Goal: Entertainment & Leisure: Consume media (video, audio)

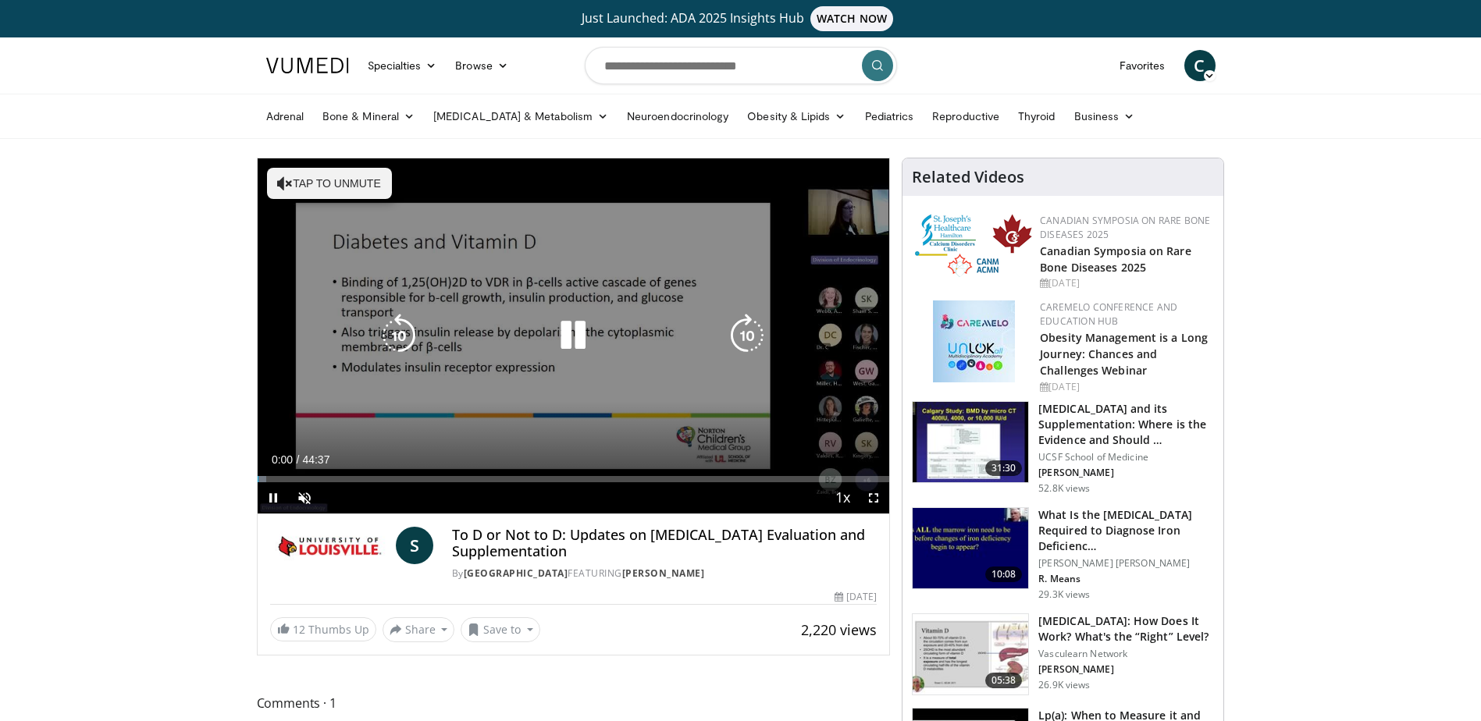
click at [751, 326] on icon "Video Player" at bounding box center [747, 336] width 44 height 44
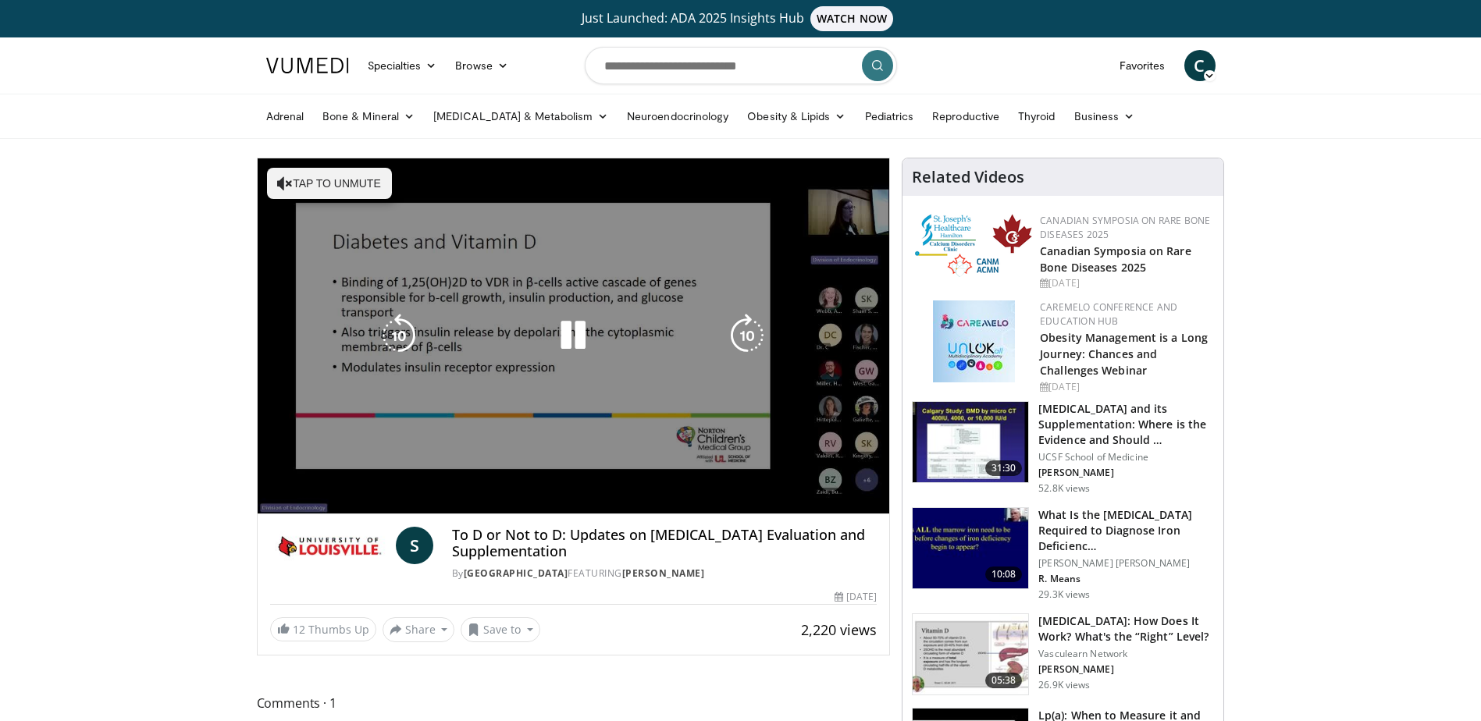
click at [519, 336] on div "Video Player" at bounding box center [572, 335] width 379 height 31
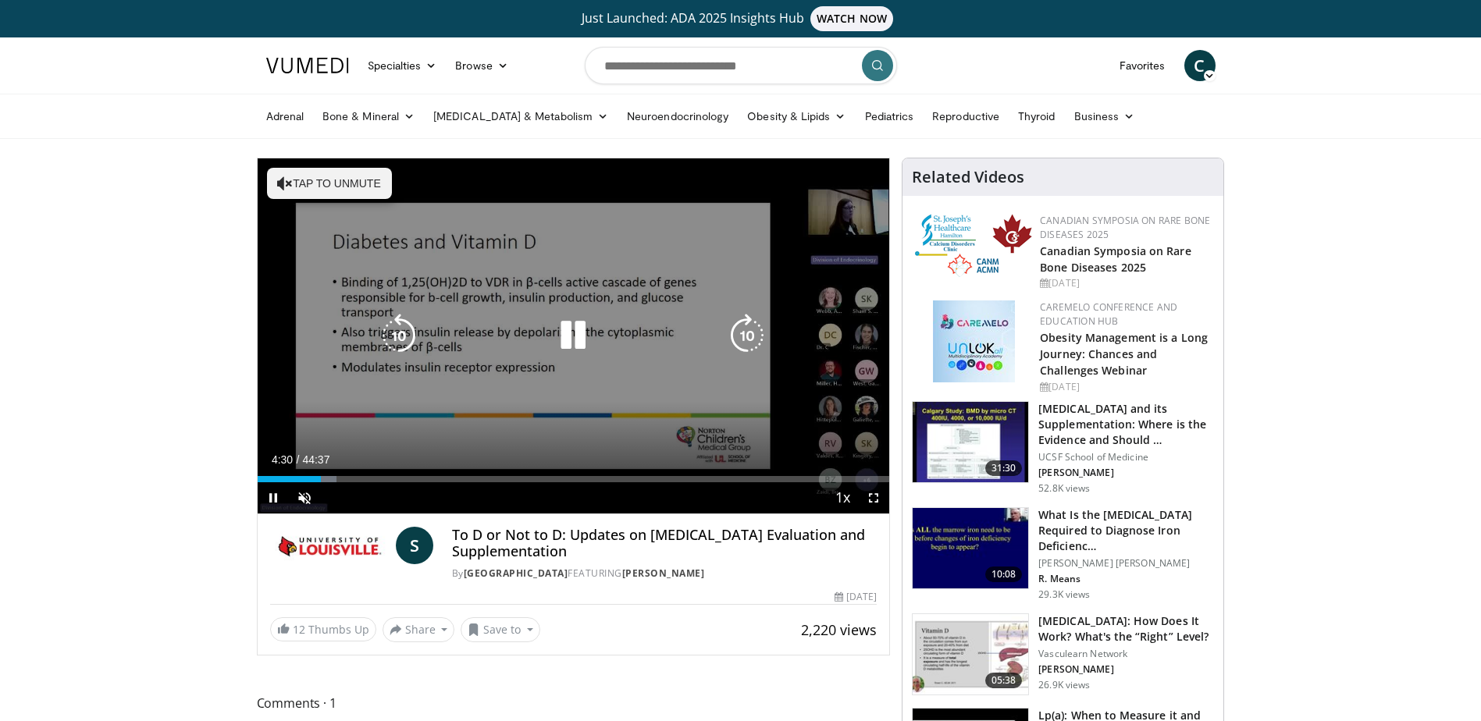
click at [582, 340] on icon "Video Player" at bounding box center [573, 336] width 44 height 44
click at [581, 335] on icon "Video Player" at bounding box center [573, 336] width 44 height 44
click at [572, 345] on icon "Video Player" at bounding box center [573, 336] width 44 height 44
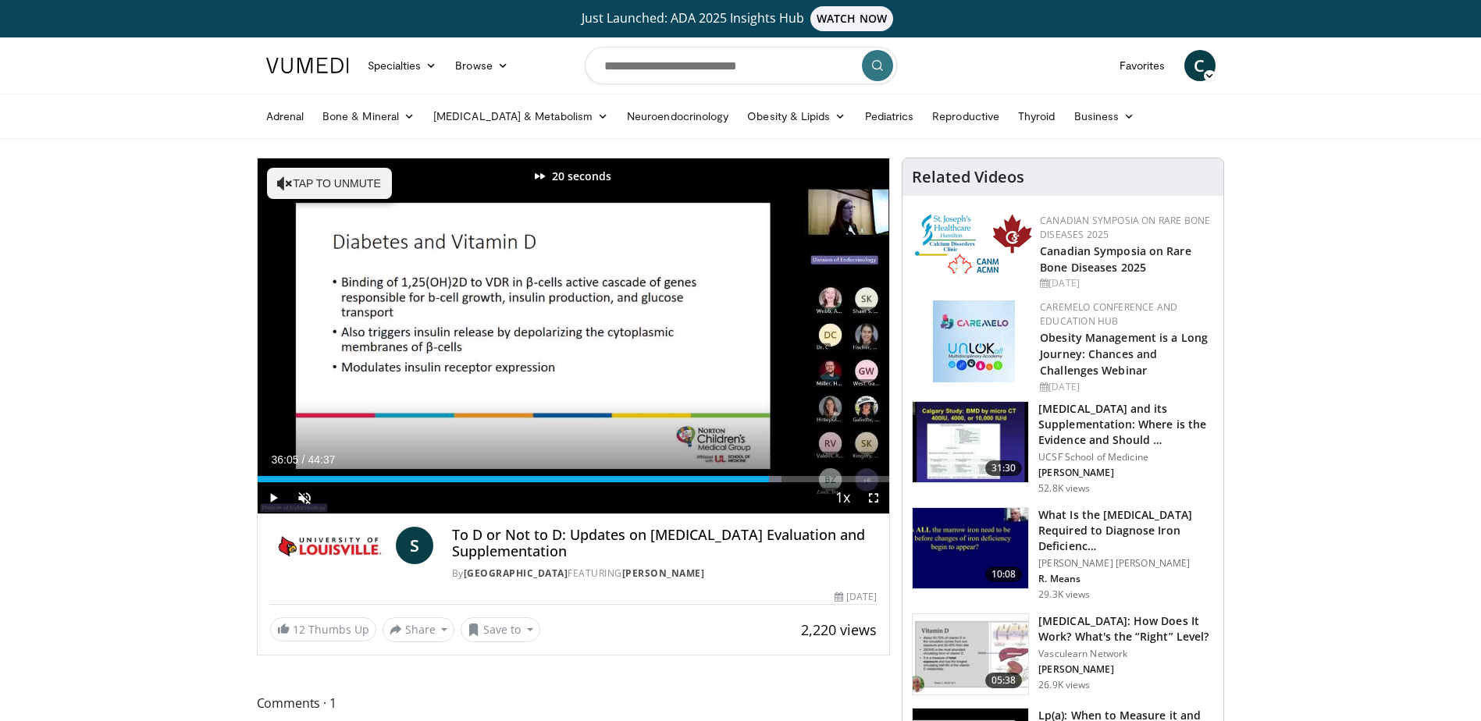
scroll to position [34, 0]
